Goal: Information Seeking & Learning: Learn about a topic

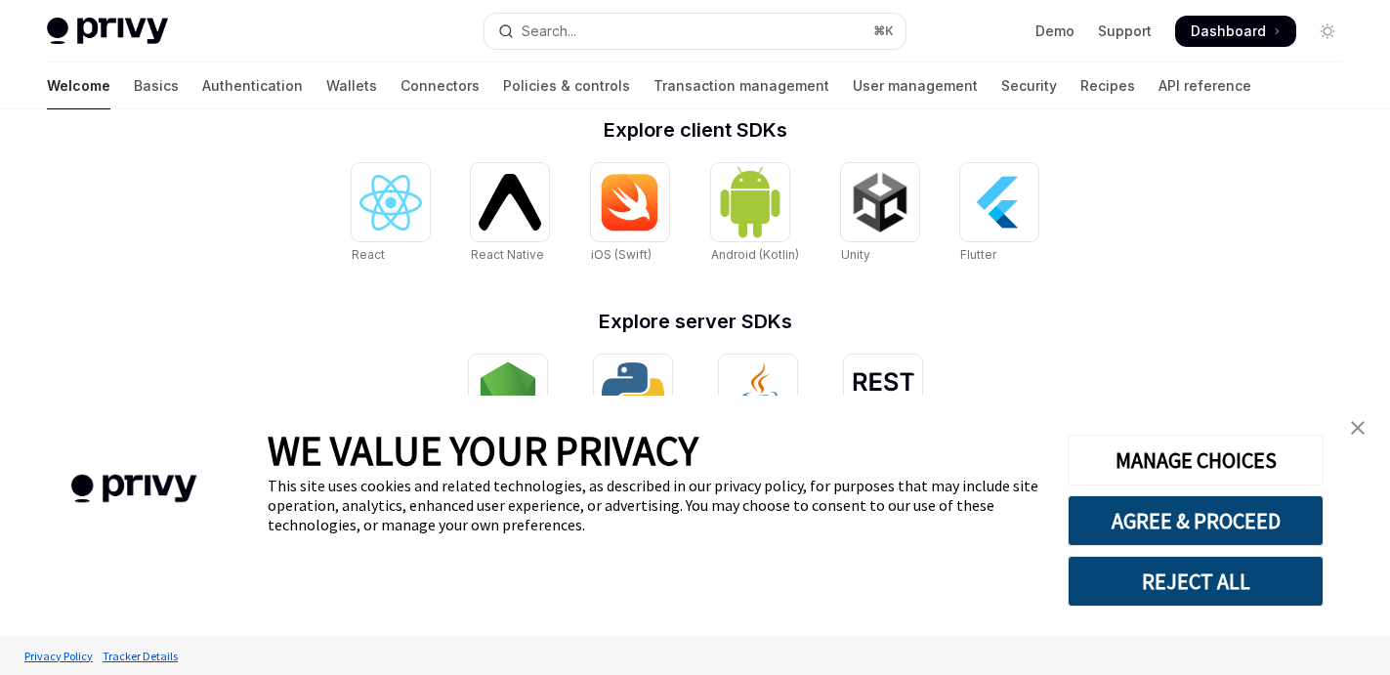
scroll to position [901, 0]
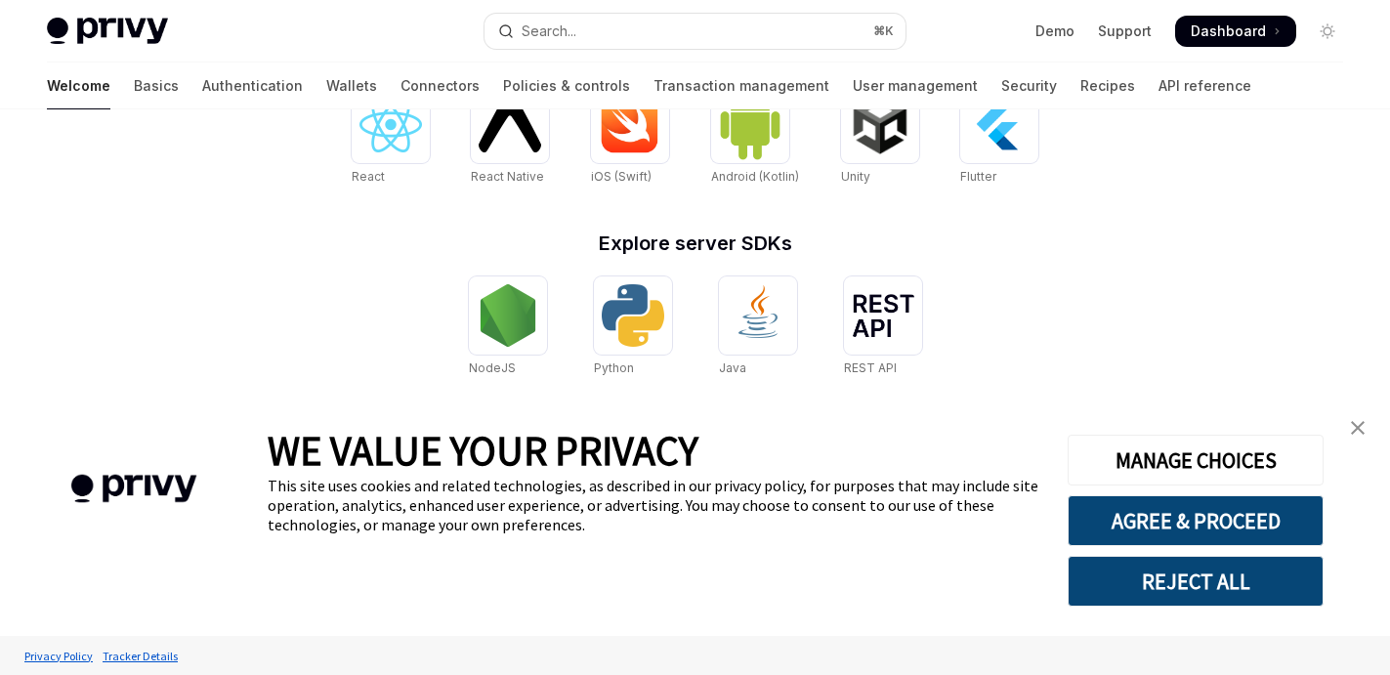
type textarea "*"
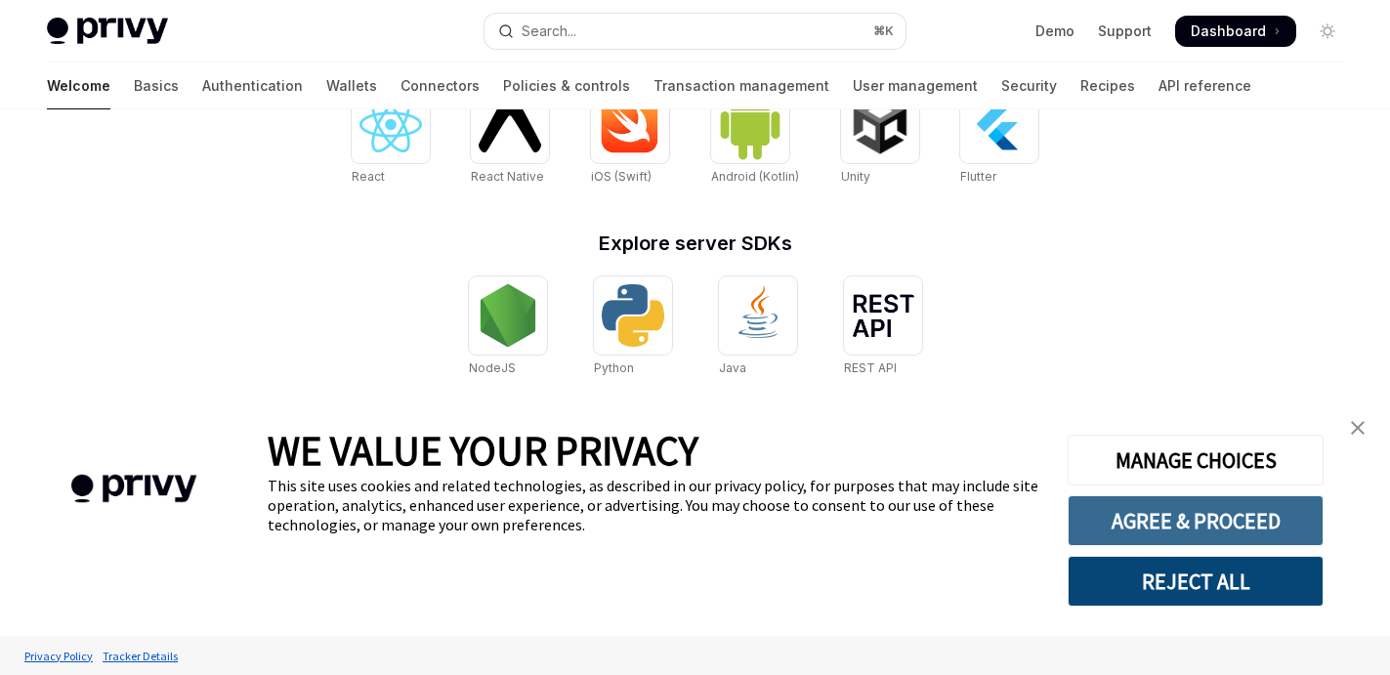
click at [1207, 529] on button "AGREE & PROCEED" at bounding box center [1195, 520] width 256 height 51
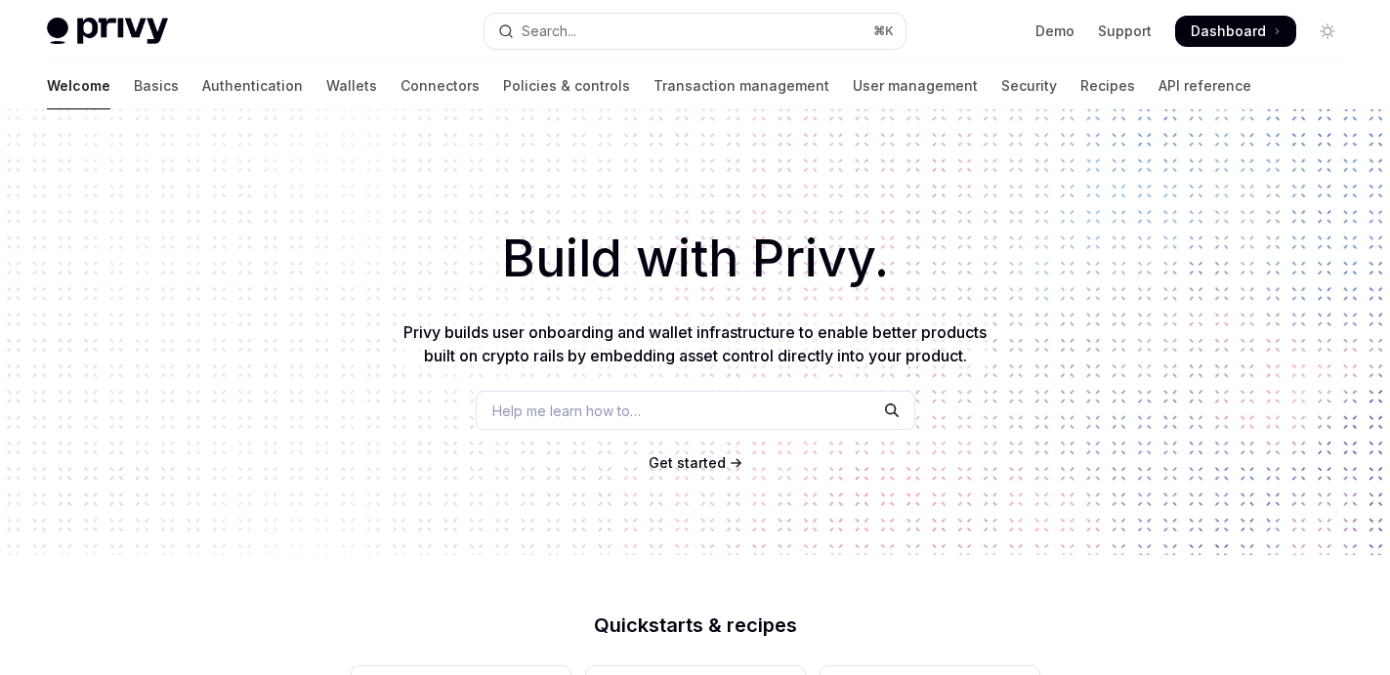
scroll to position [901, 0]
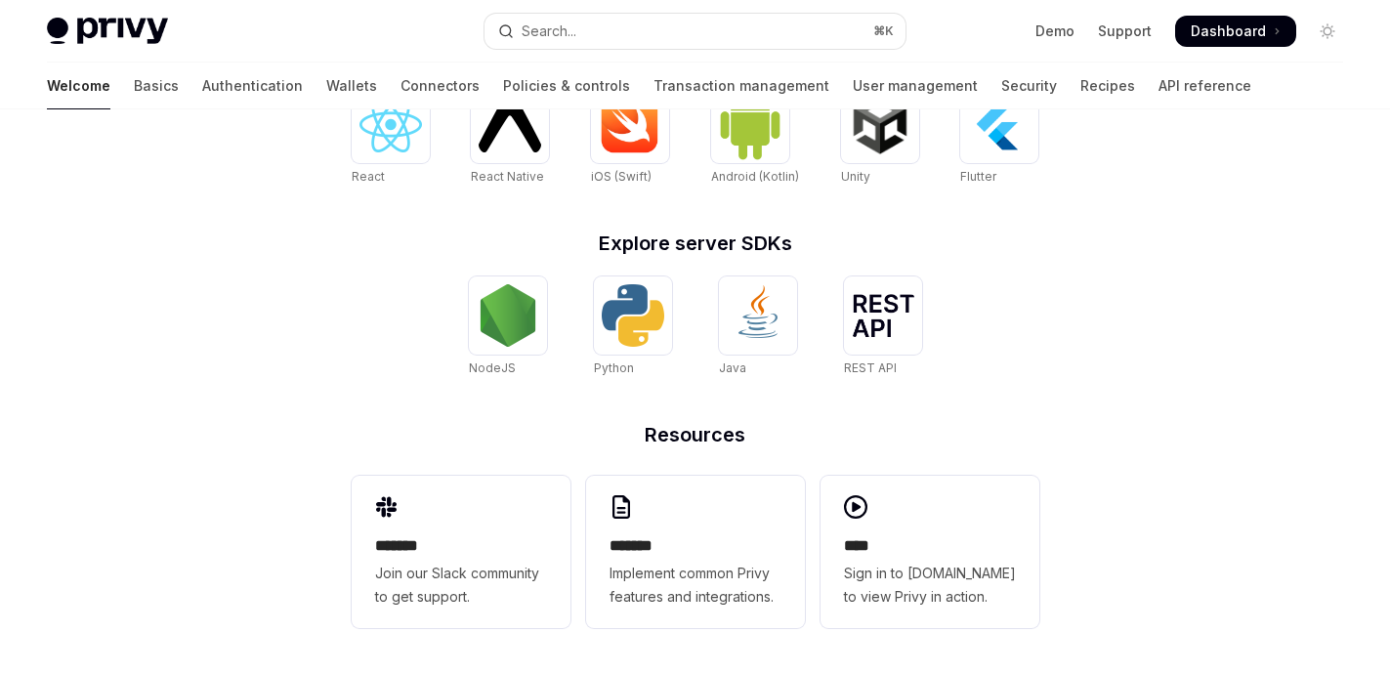
click at [400, 83] on link "Connectors" at bounding box center [439, 85] width 79 height 47
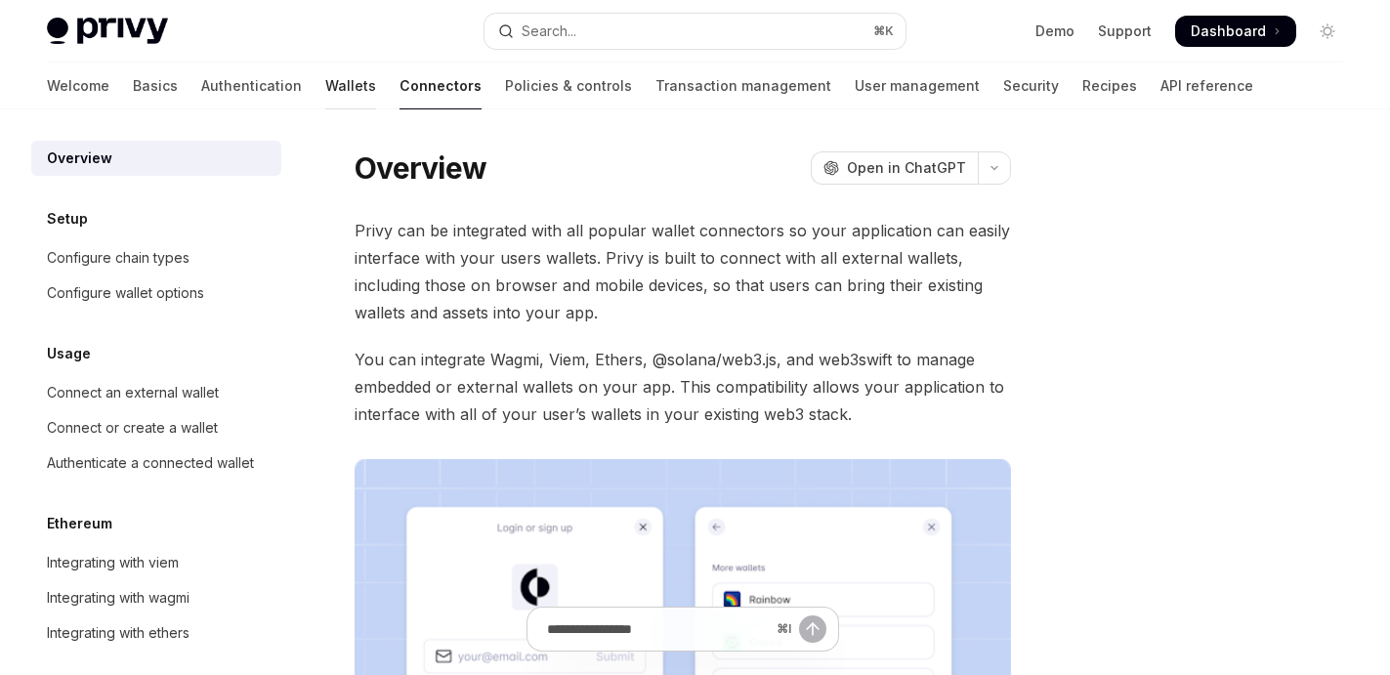
click at [325, 85] on link "Wallets" at bounding box center [350, 85] width 51 height 47
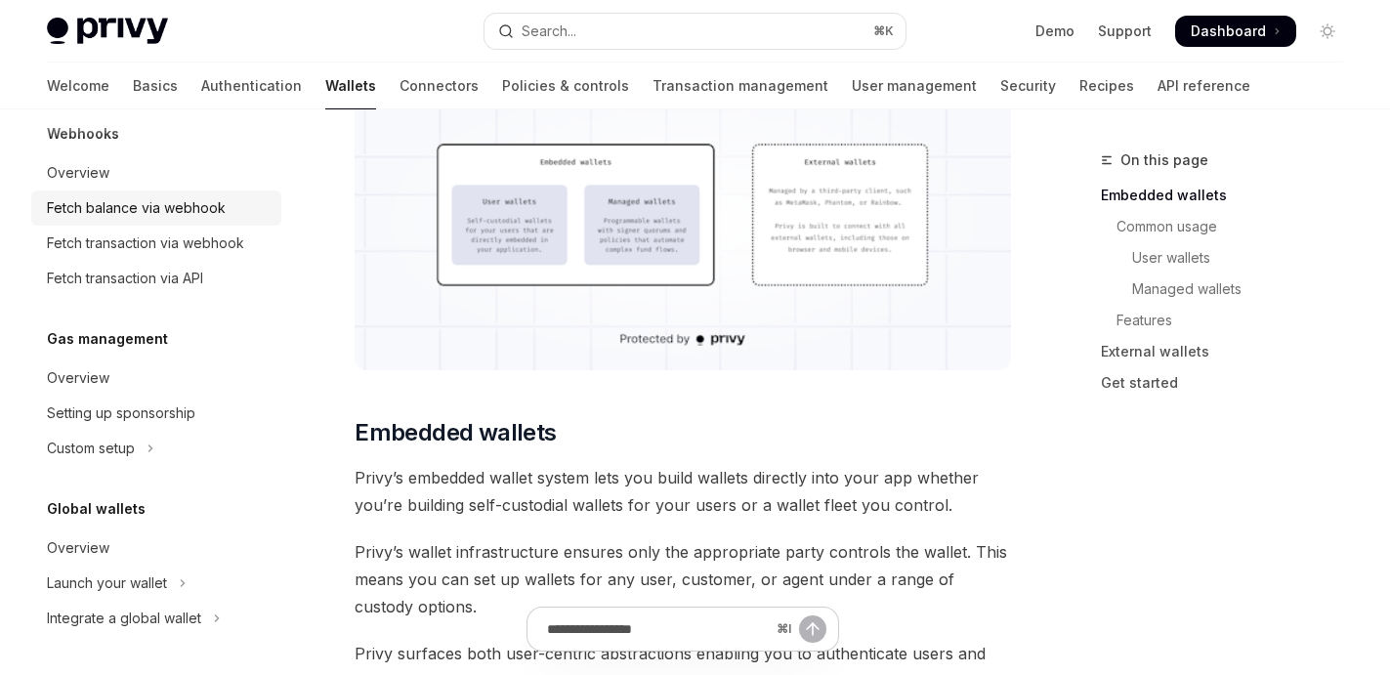
scroll to position [752, 0]
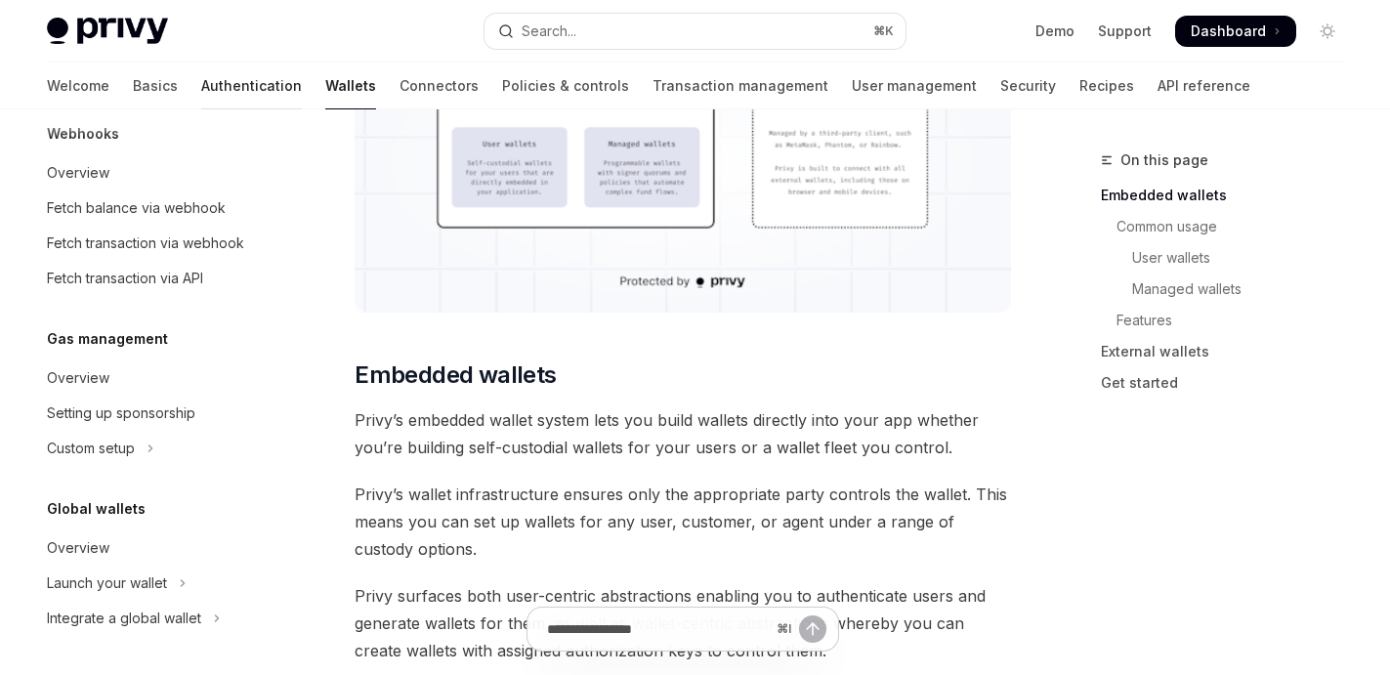
click at [201, 79] on link "Authentication" at bounding box center [251, 85] width 101 height 47
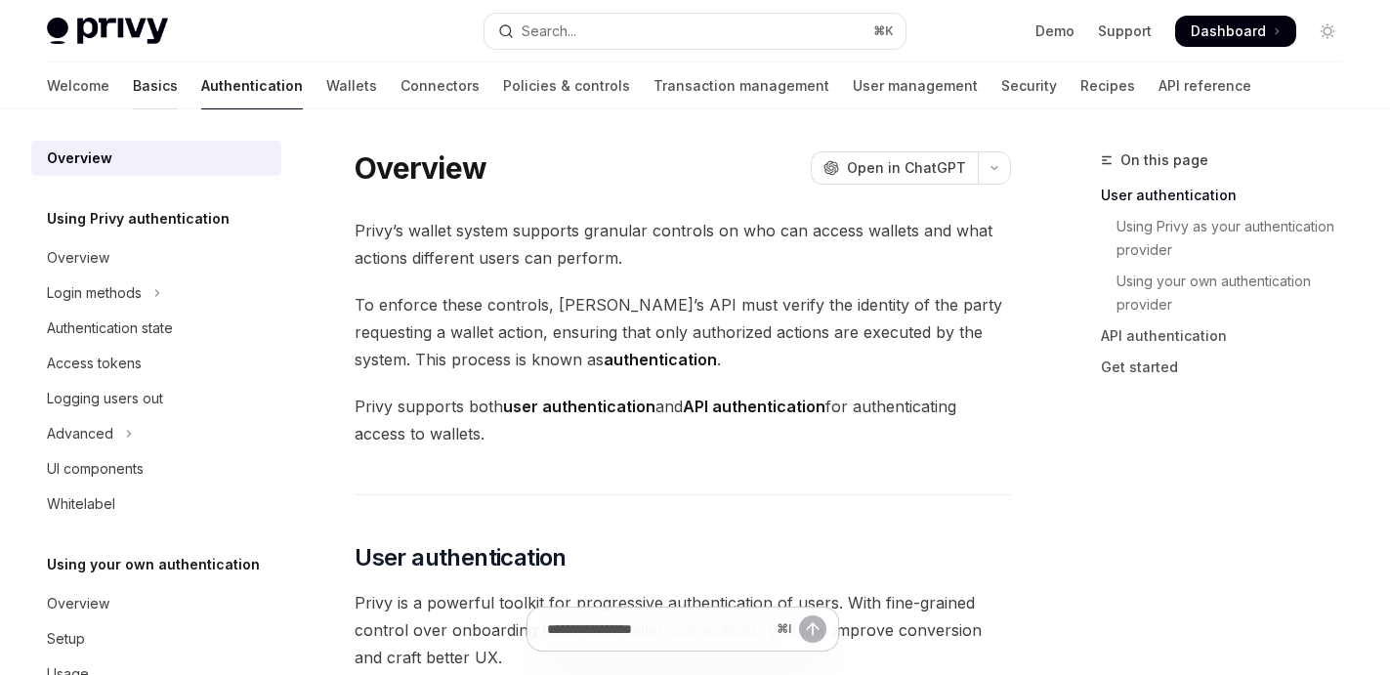
click at [133, 86] on link "Basics" at bounding box center [155, 85] width 45 height 47
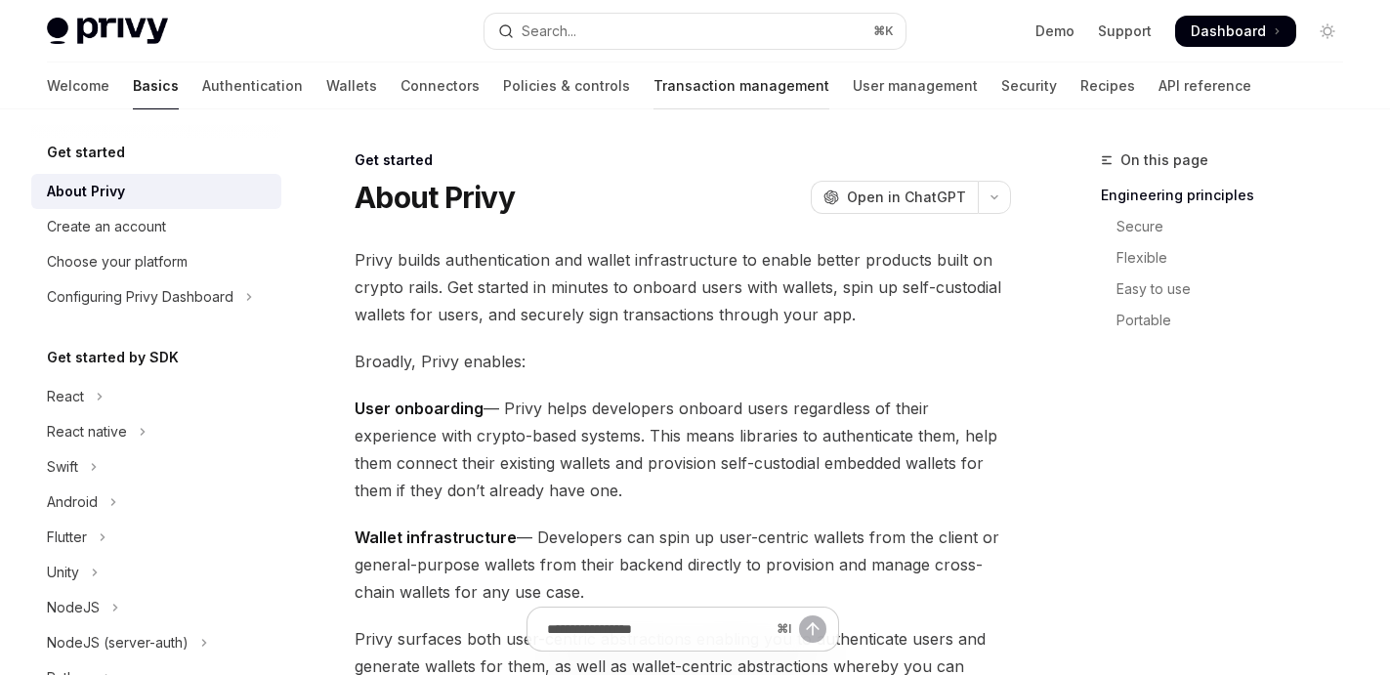
click at [653, 99] on link "Transaction management" at bounding box center [741, 85] width 176 height 47
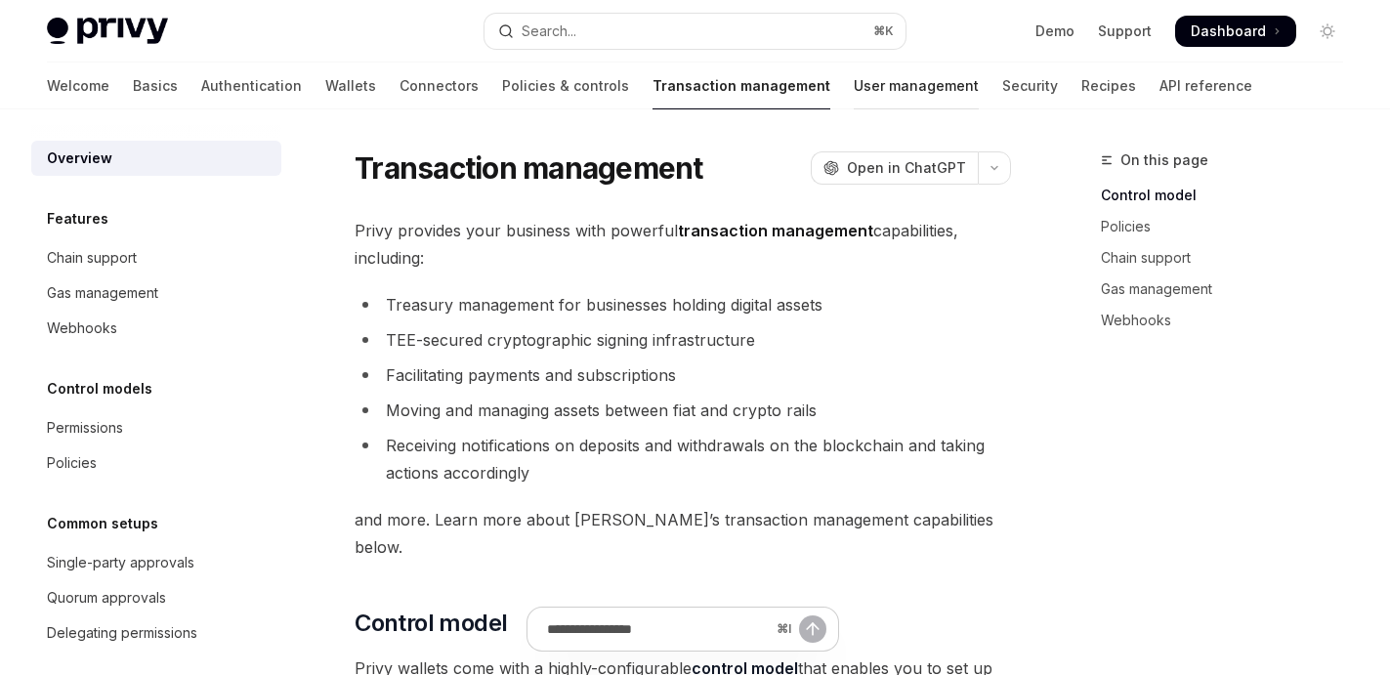
click at [853, 93] on link "User management" at bounding box center [915, 85] width 125 height 47
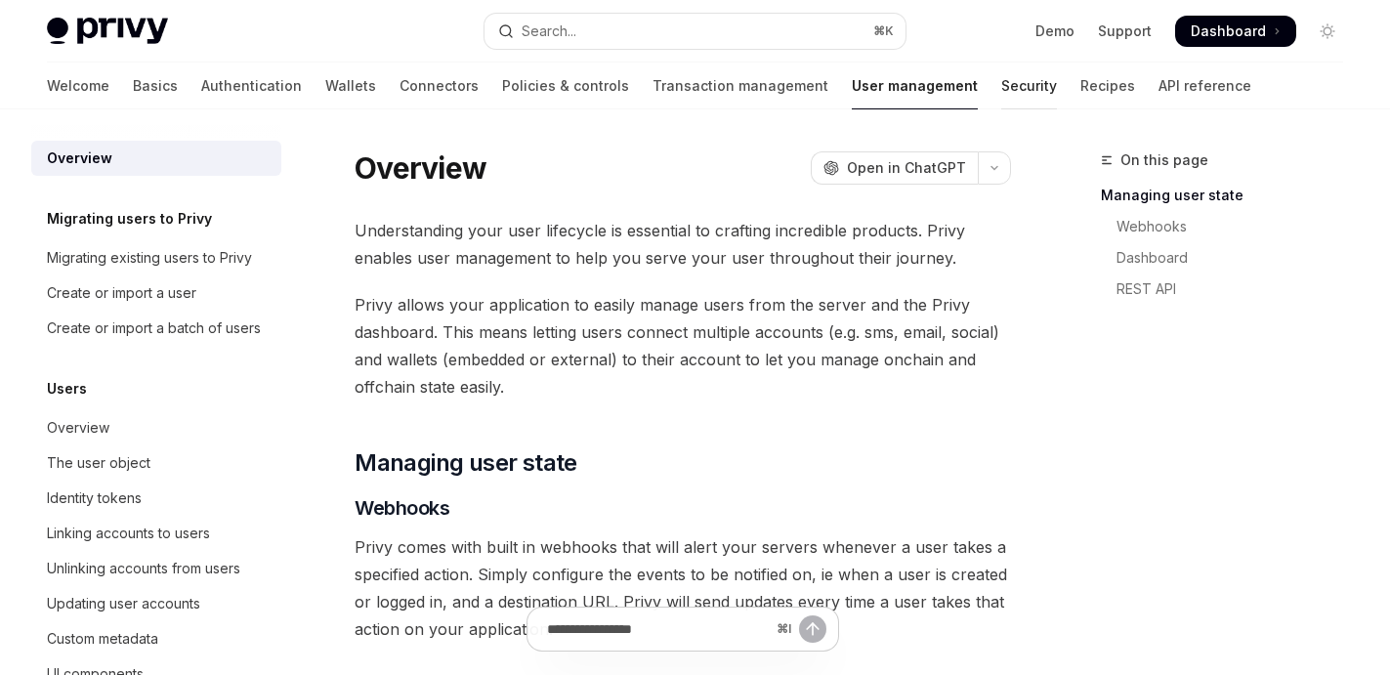
click at [1001, 93] on link "Security" at bounding box center [1029, 85] width 56 height 47
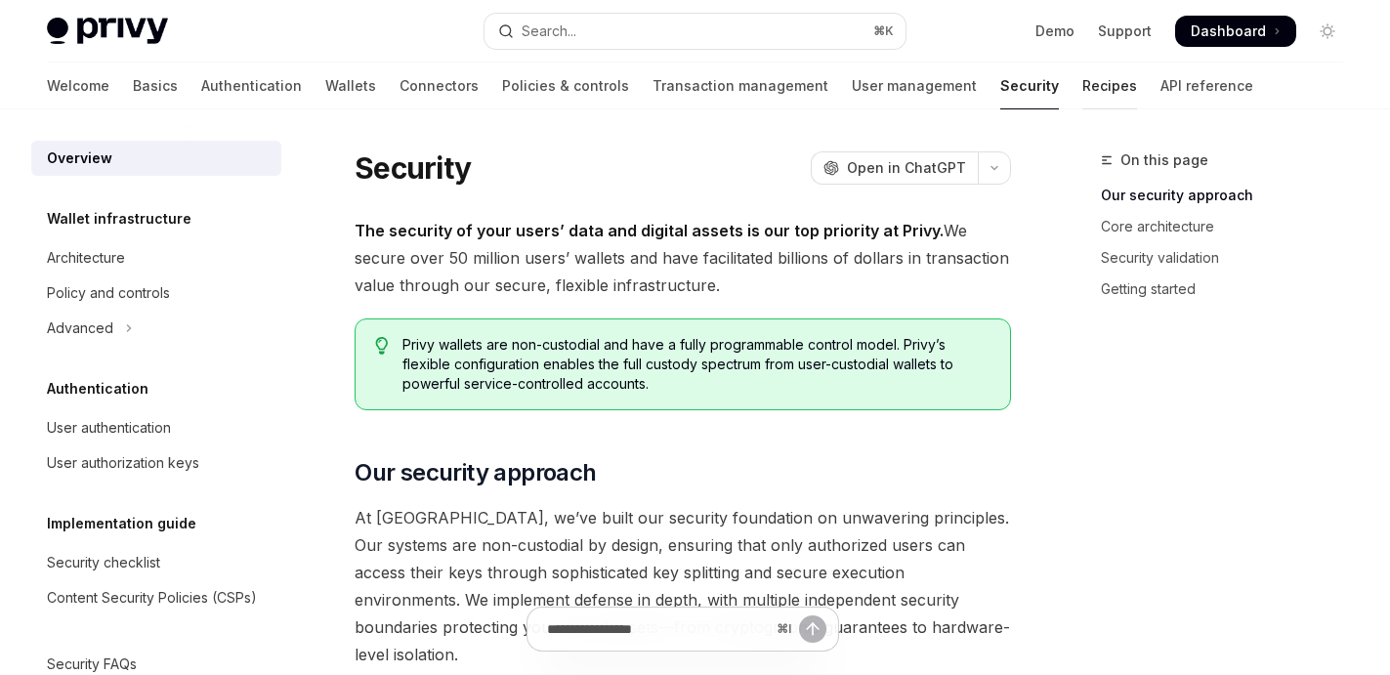
click at [1082, 87] on link "Recipes" at bounding box center [1109, 85] width 55 height 47
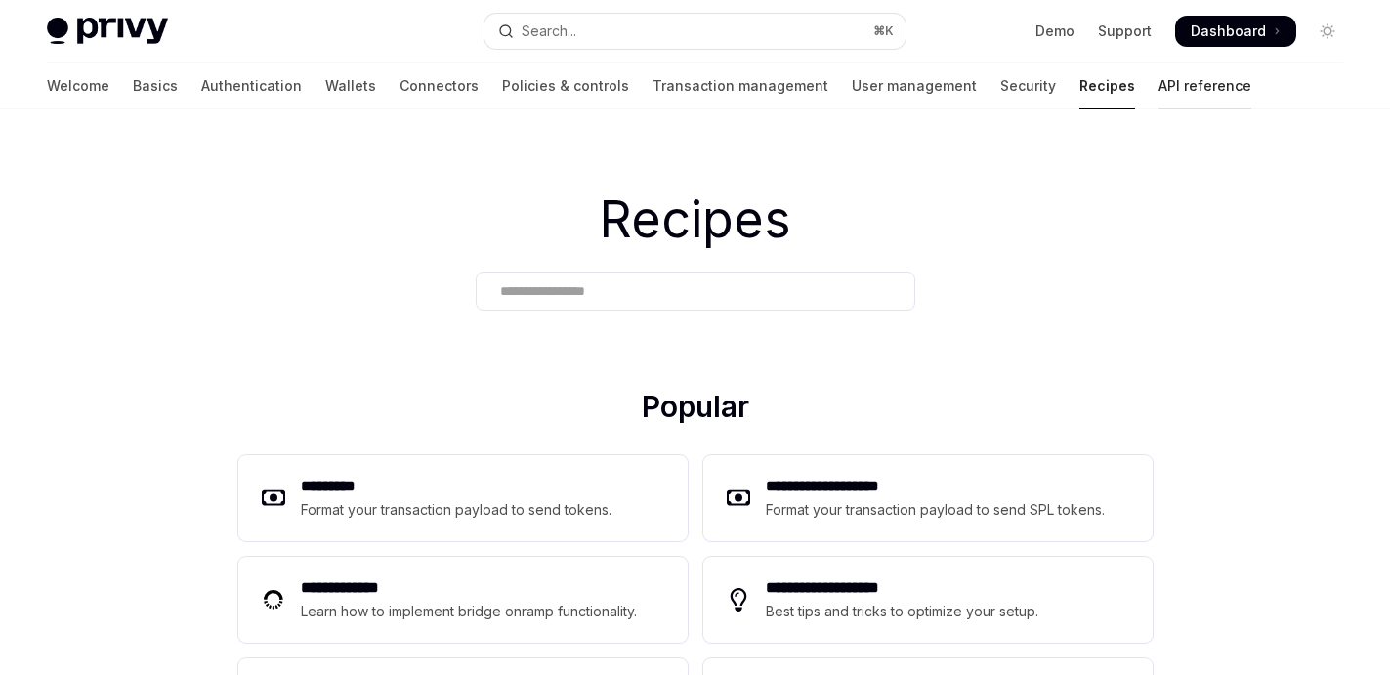
click at [1158, 85] on link "API reference" at bounding box center [1204, 85] width 93 height 47
type textarea "*"
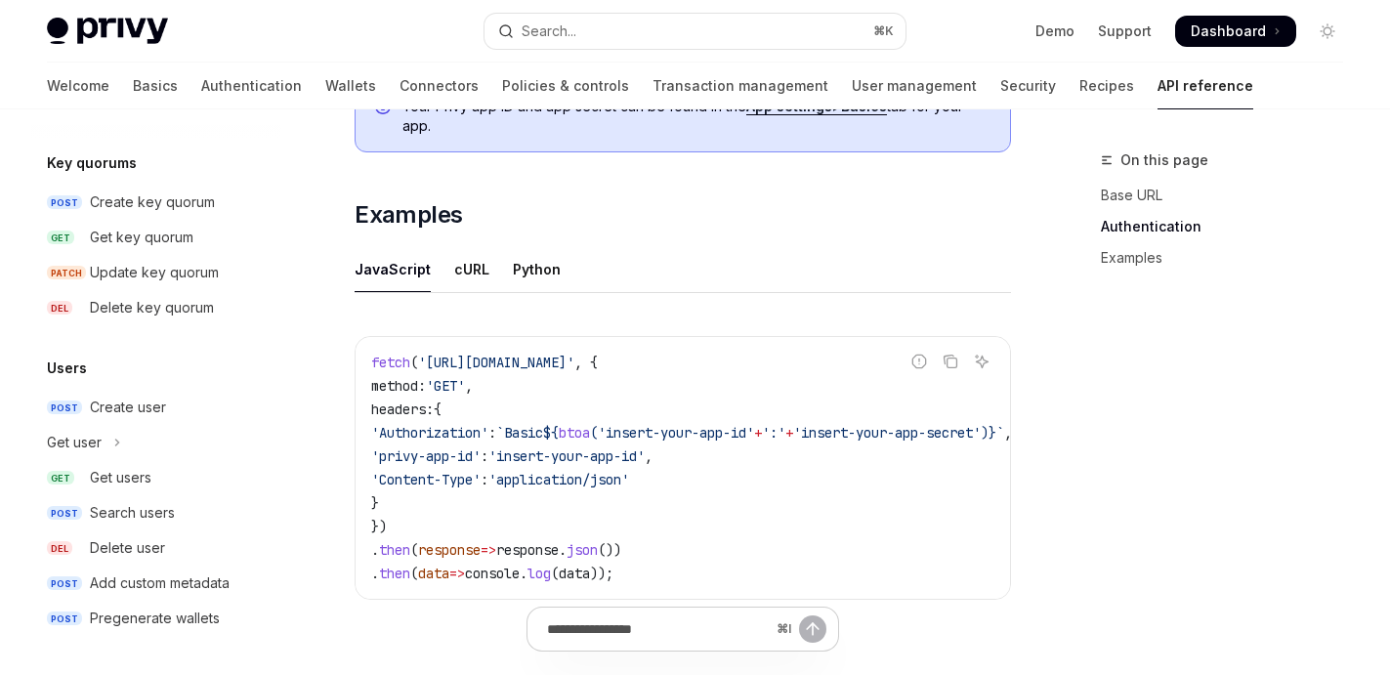
scroll to position [1443, 0]
